Goal: Information Seeking & Learning: Learn about a topic

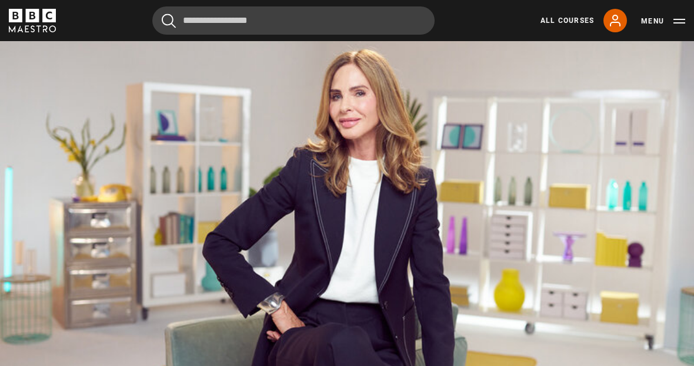
click at [391, 234] on video-js "Video Player is loading. Play Lesson Introduction 10s Skip Back 10 seconds Paus…" at bounding box center [347, 225] width 694 height 390
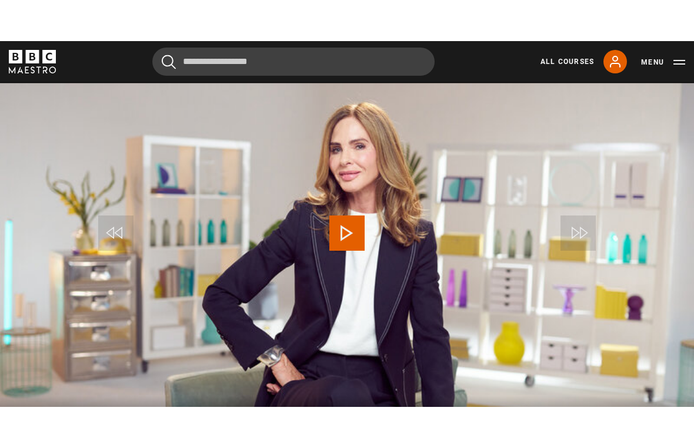
scroll to position [14, 0]
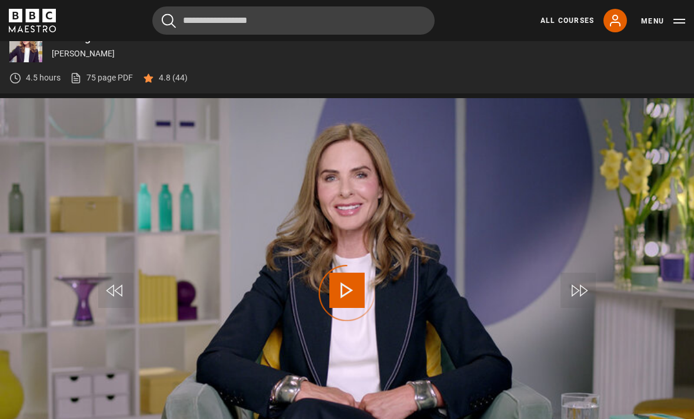
click at [628, 349] on video-js "Video Player is loading. Play Lesson Learn from your setbacks  10s Skip Back 10…" at bounding box center [347, 293] width 694 height 390
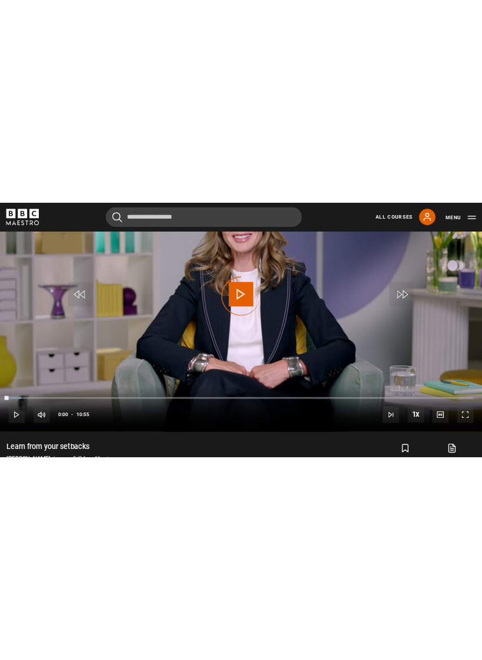
scroll to position [14, 0]
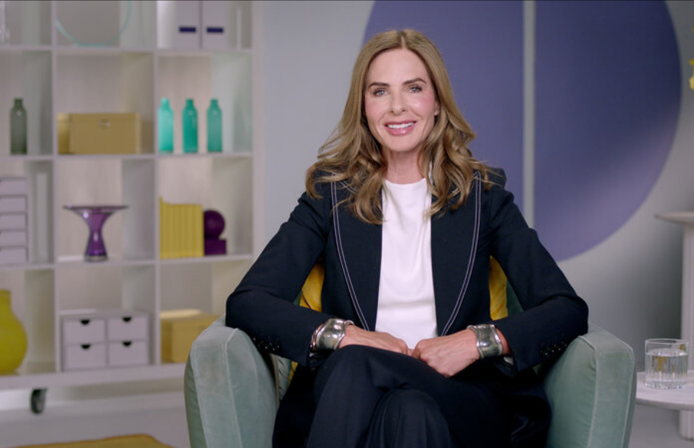
click at [212, 354] on video-js "Video Player is loading. Play Lesson Learn from your setbacks  10s Skip Back 10…" at bounding box center [347, 224] width 694 height 448
click at [180, 290] on video-js "Video Player is loading. Play Lesson Learn from your setbacks  10s Skip Back 10…" at bounding box center [347, 224] width 694 height 448
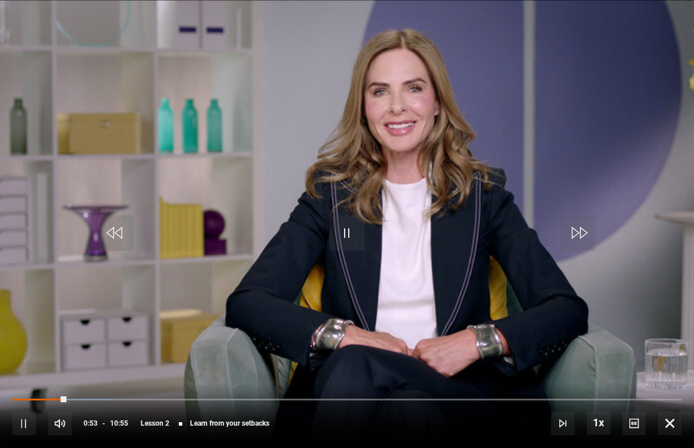
click at [179, 399] on div "Loaded : 15.20%" at bounding box center [346, 400] width 669 height 2
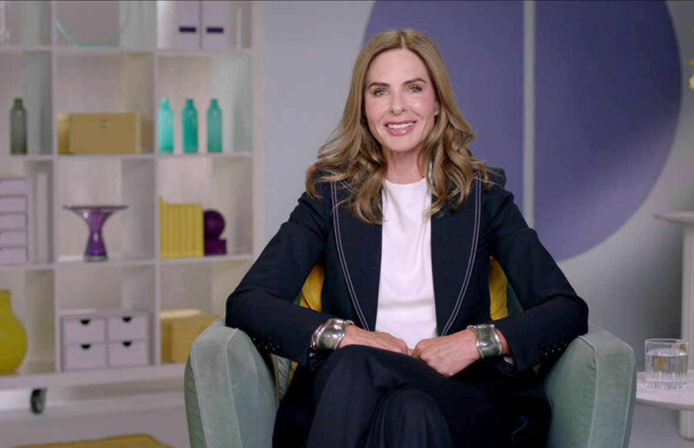
click at [260, 414] on video-js "Video Player is loading. Play Lesson Learn from your setbacks  10s Skip Back 10…" at bounding box center [347, 224] width 694 height 448
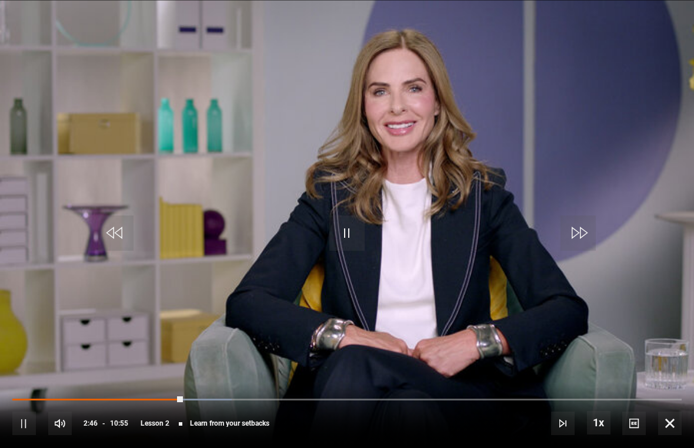
click at [270, 399] on div "Loaded : 32.81%" at bounding box center [346, 400] width 669 height 2
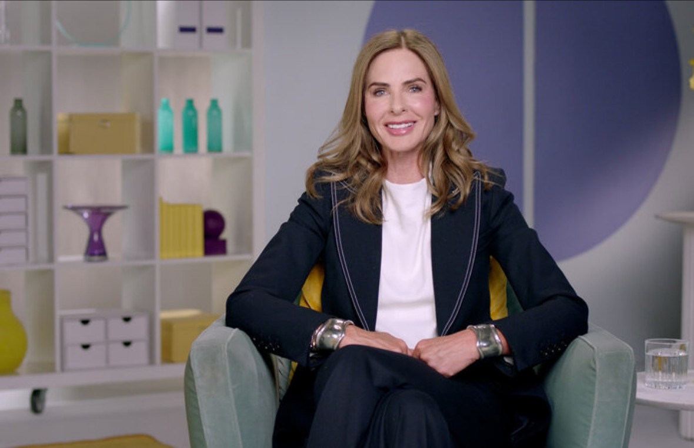
click at [175, 326] on video-js "Video Player is loading. Play Lesson Learn from your setbacks  10s Skip Back 10…" at bounding box center [347, 224] width 694 height 448
click at [257, 247] on video-js "Video Player is loading. Play Lesson Learn from your setbacks  10s Skip Back 10…" at bounding box center [347, 224] width 694 height 448
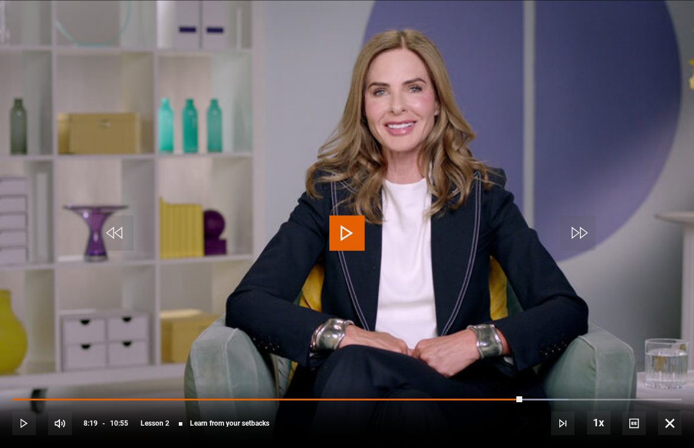
click at [6, 419] on div "10s Skip Back 10 seconds Play 10s Skip Forward 10 seconds Loaded : 83.16% Play …" at bounding box center [347, 415] width 694 height 65
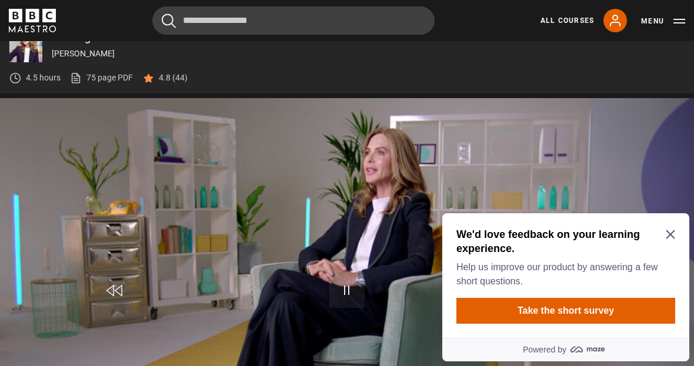
click at [481, 237] on icon "Close Maze Prompt" at bounding box center [669, 234] width 9 height 9
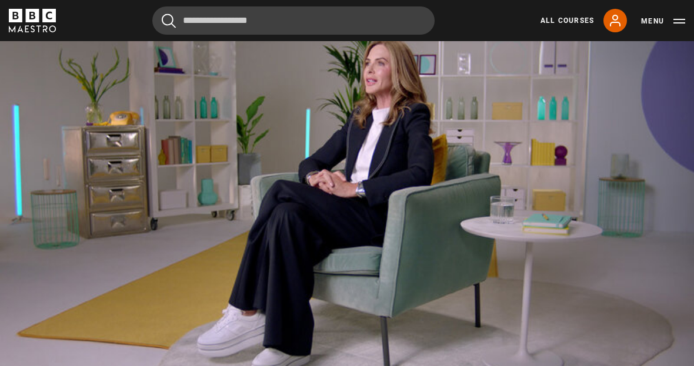
scroll to position [592, 0]
